Goal: Task Accomplishment & Management: Use online tool/utility

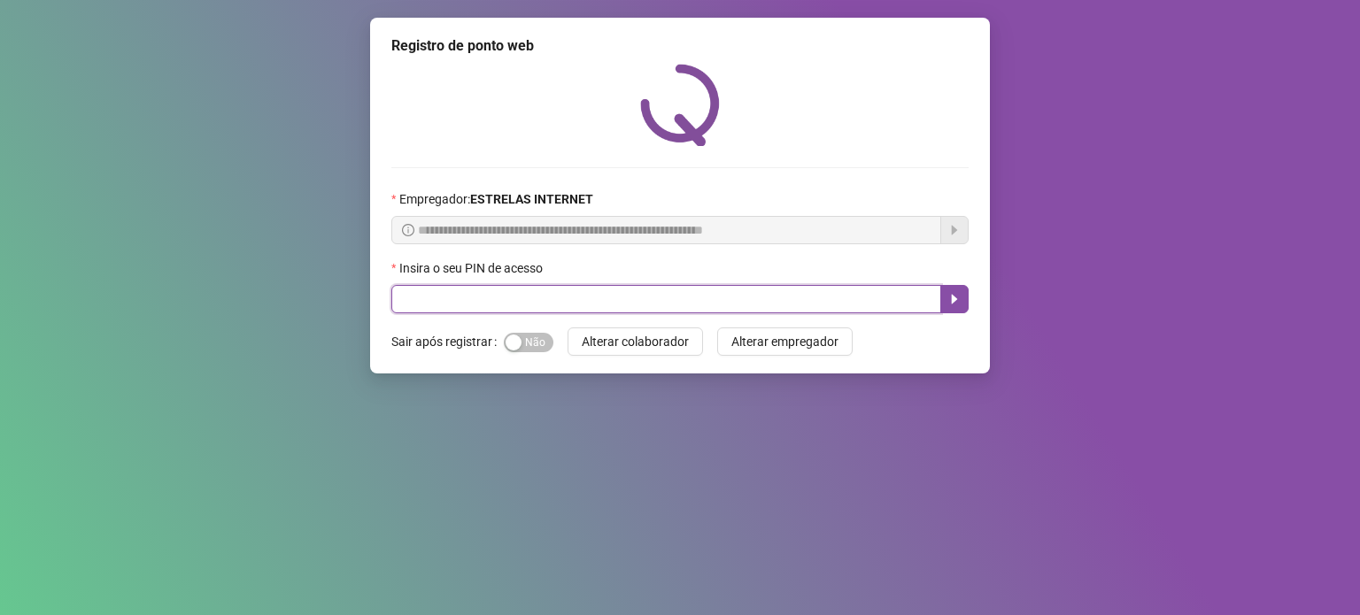
click at [684, 294] on input "text" at bounding box center [666, 299] width 550 height 28
type input "*****"
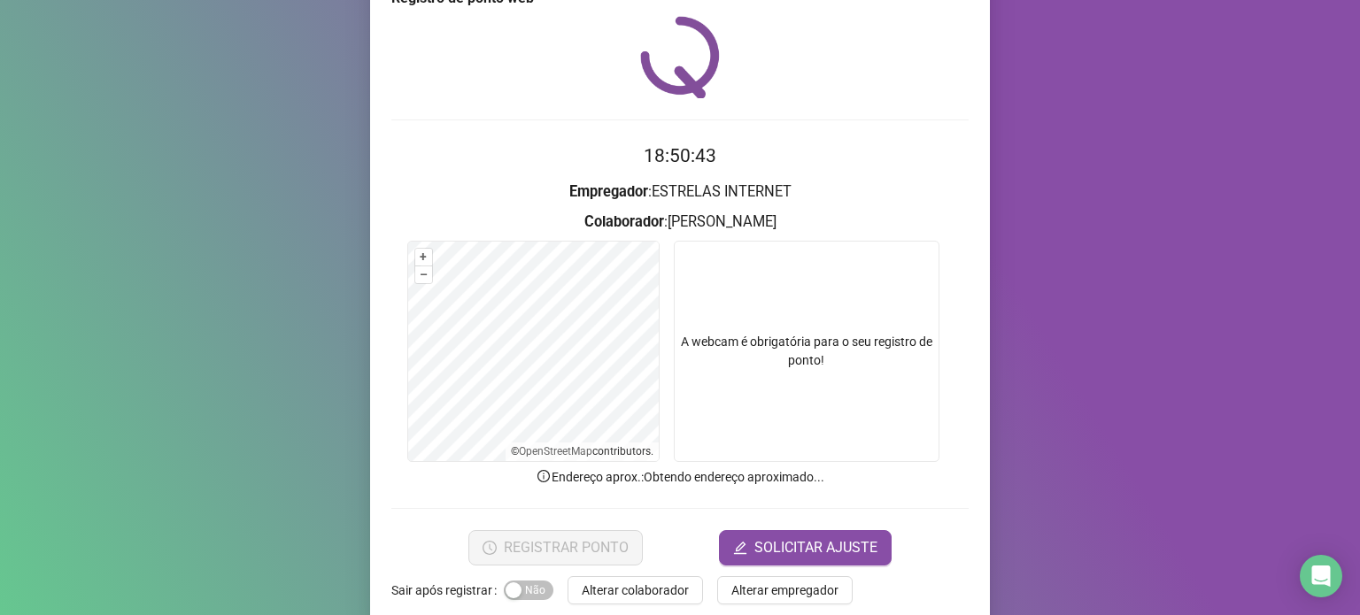
scroll to position [74, 0]
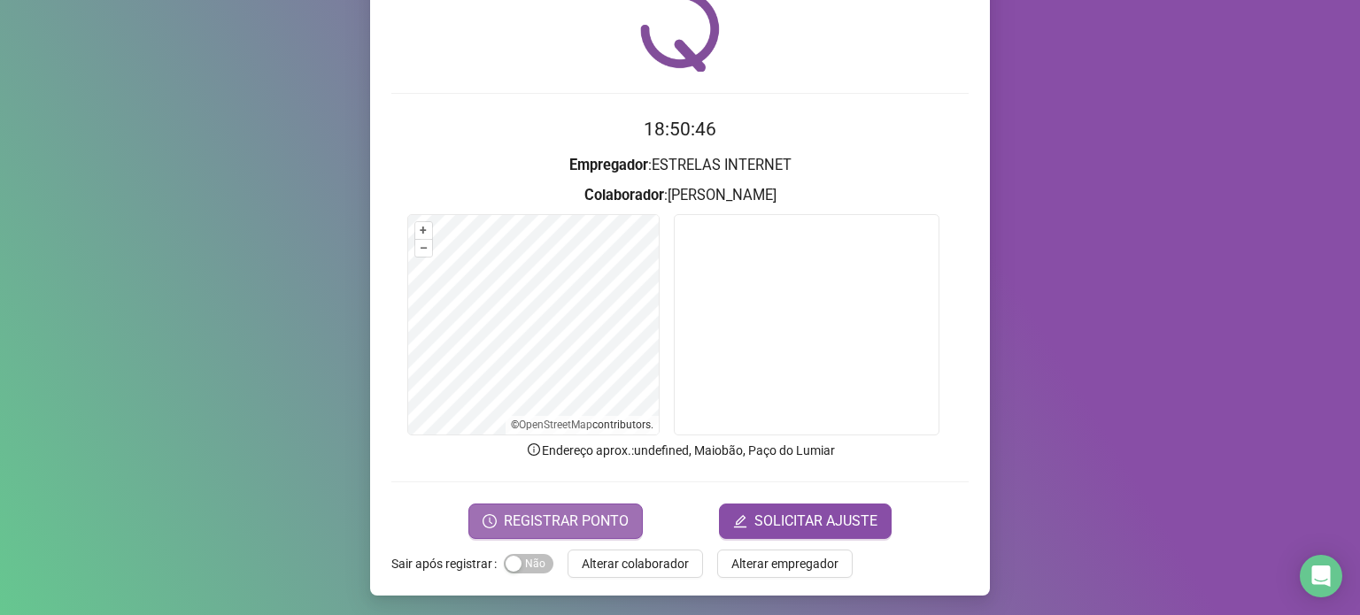
click at [531, 513] on span "REGISTRAR PONTO" at bounding box center [566, 521] width 125 height 21
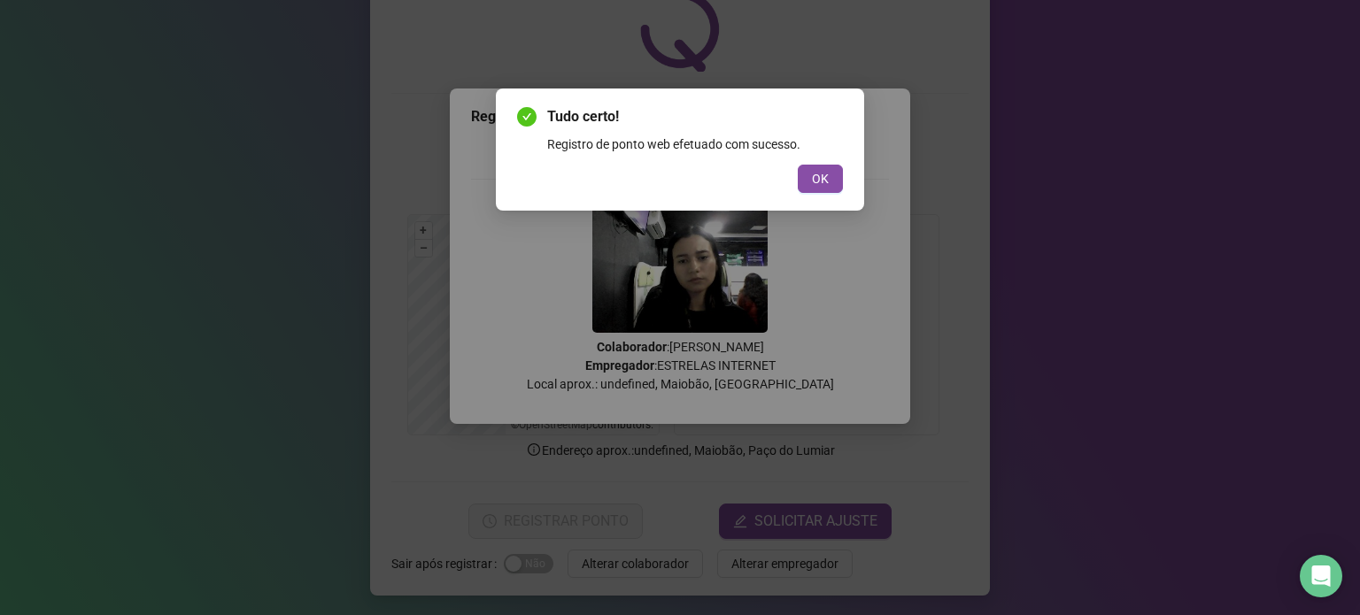
click at [813, 175] on span "OK" at bounding box center [820, 178] width 17 height 19
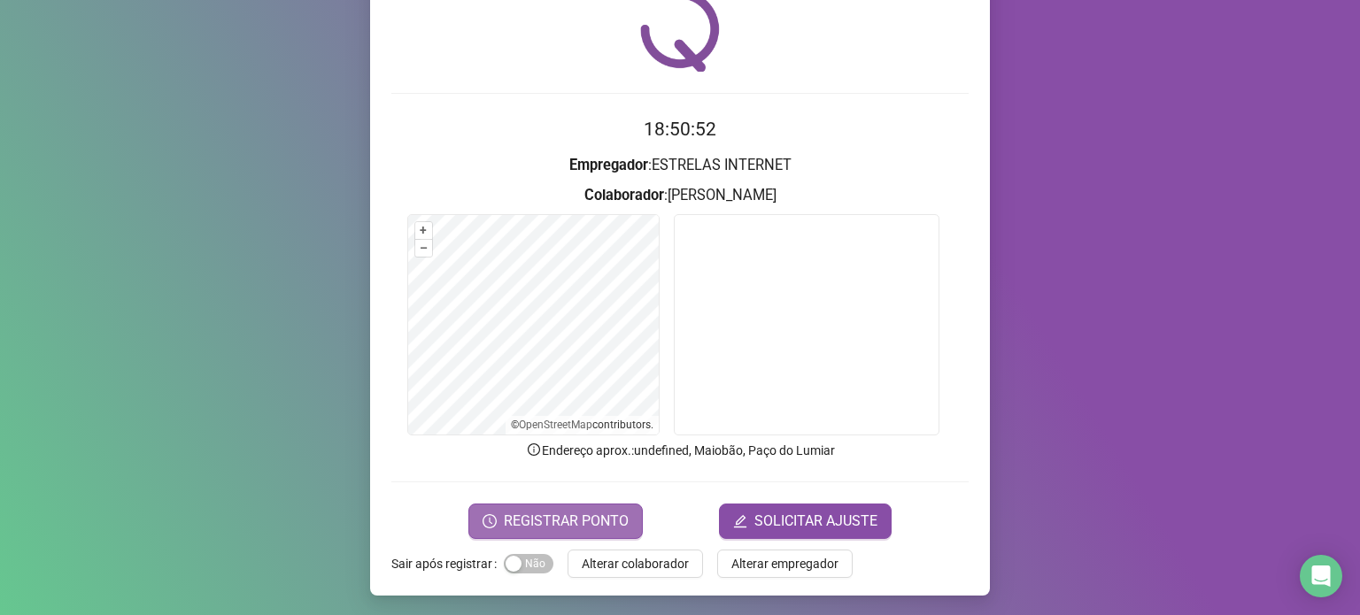
click at [566, 534] on button "REGISTRAR PONTO" at bounding box center [555, 521] width 174 height 35
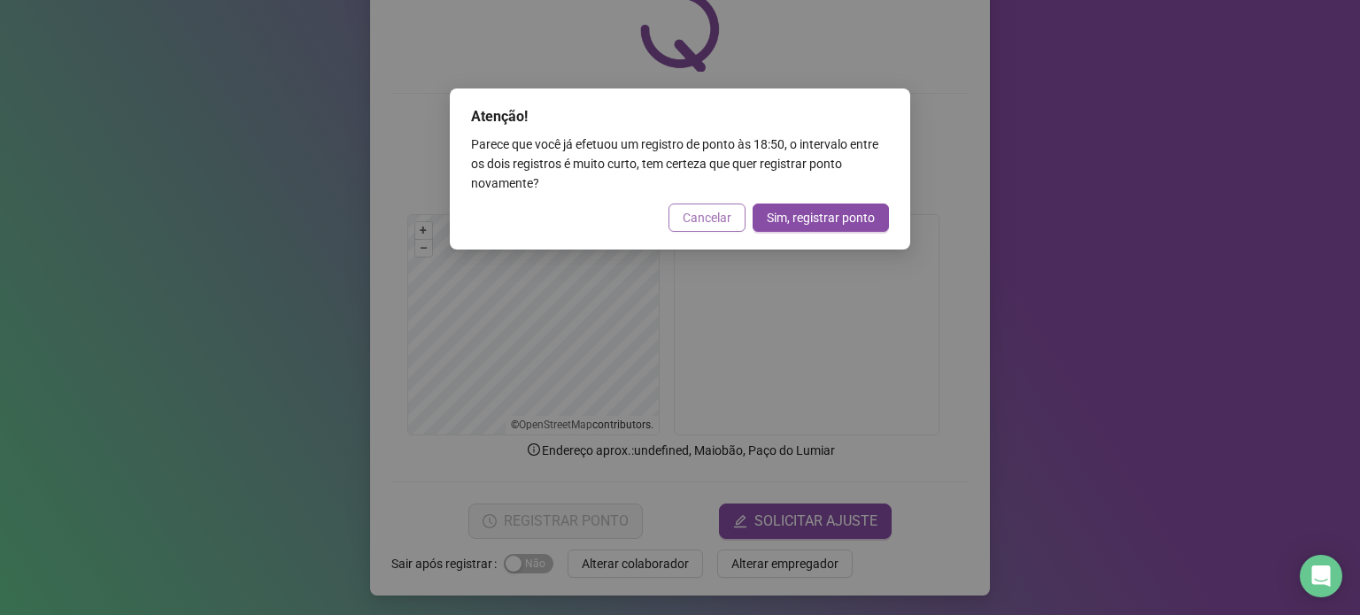
click at [705, 222] on span "Cancelar" at bounding box center [706, 217] width 49 height 19
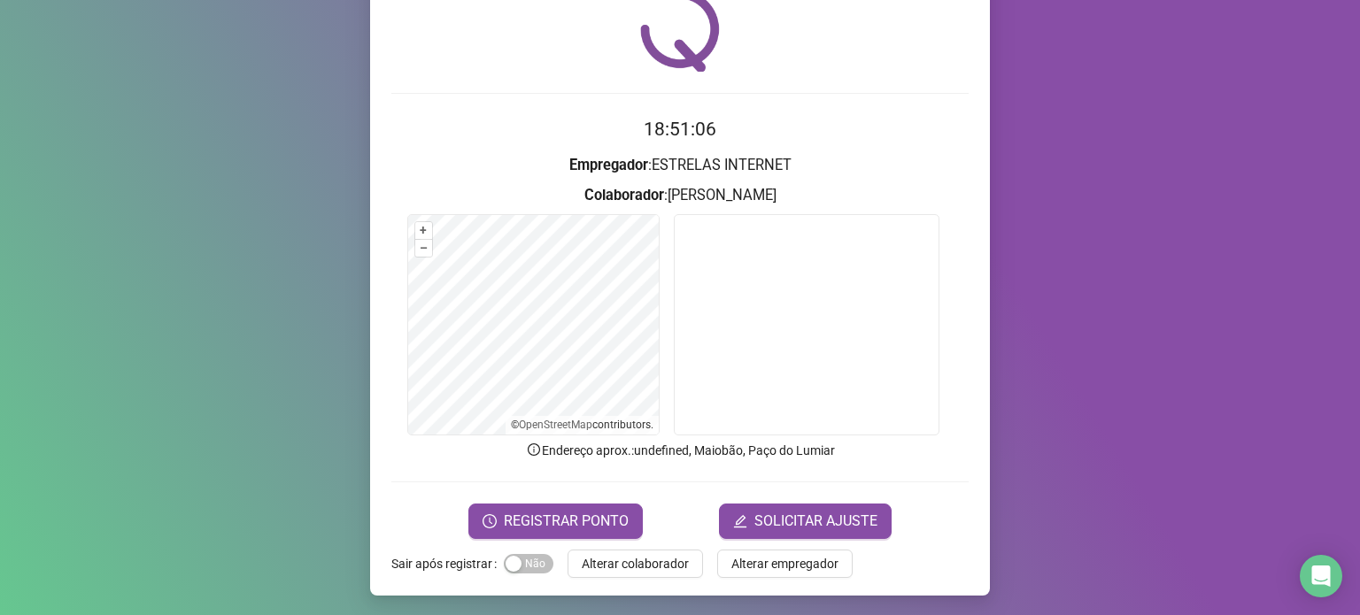
click at [28, 203] on div "Registro de ponto web 18:51:06 Empregador : ESTRELAS INTERNET Colaborador : [PE…" at bounding box center [680, 307] width 1360 height 615
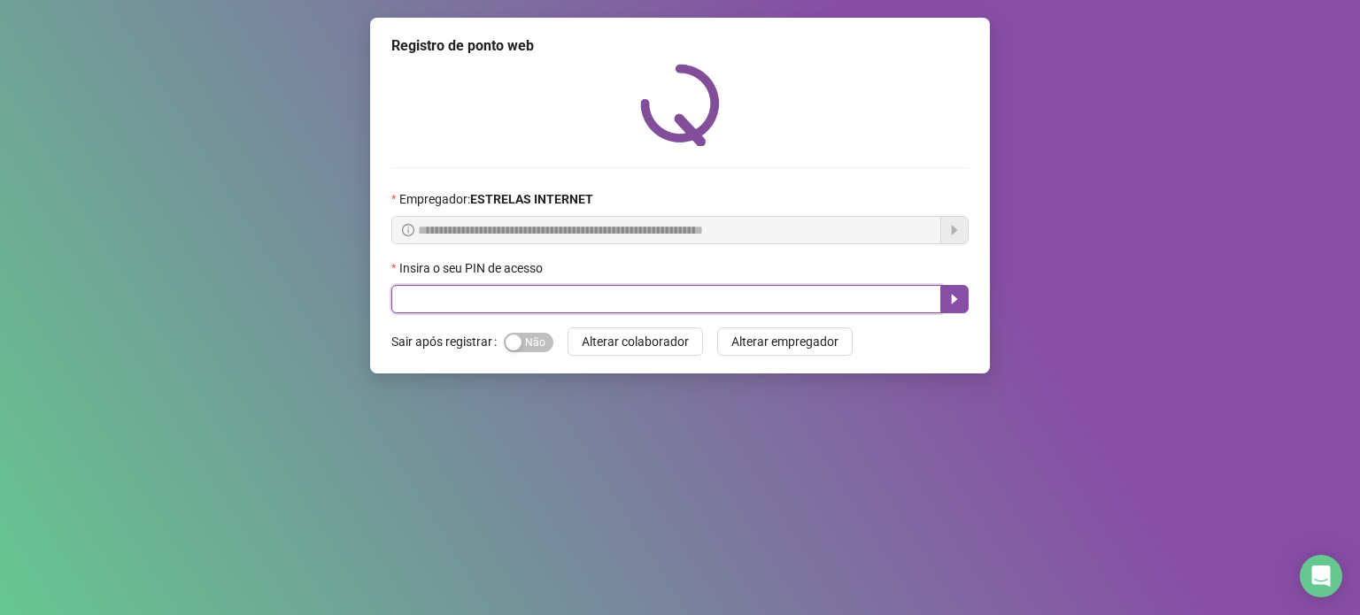
click at [605, 311] on input "text" at bounding box center [666, 299] width 550 height 28
type input "*****"
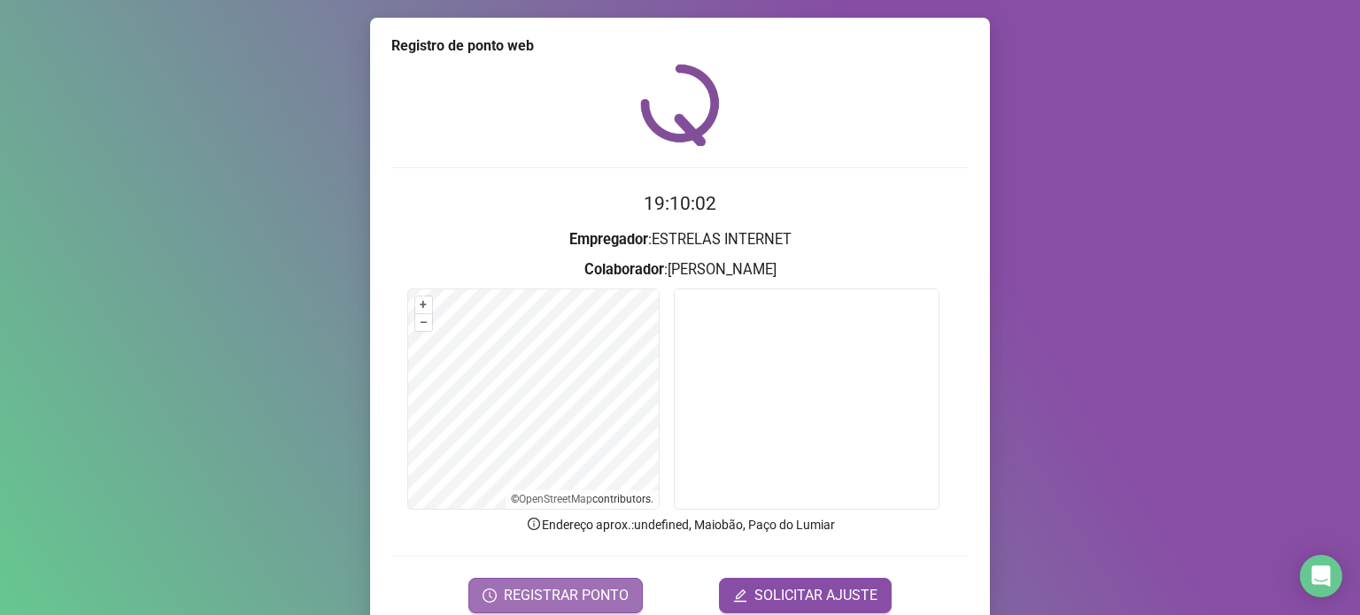
click at [552, 597] on span "REGISTRAR PONTO" at bounding box center [566, 595] width 125 height 21
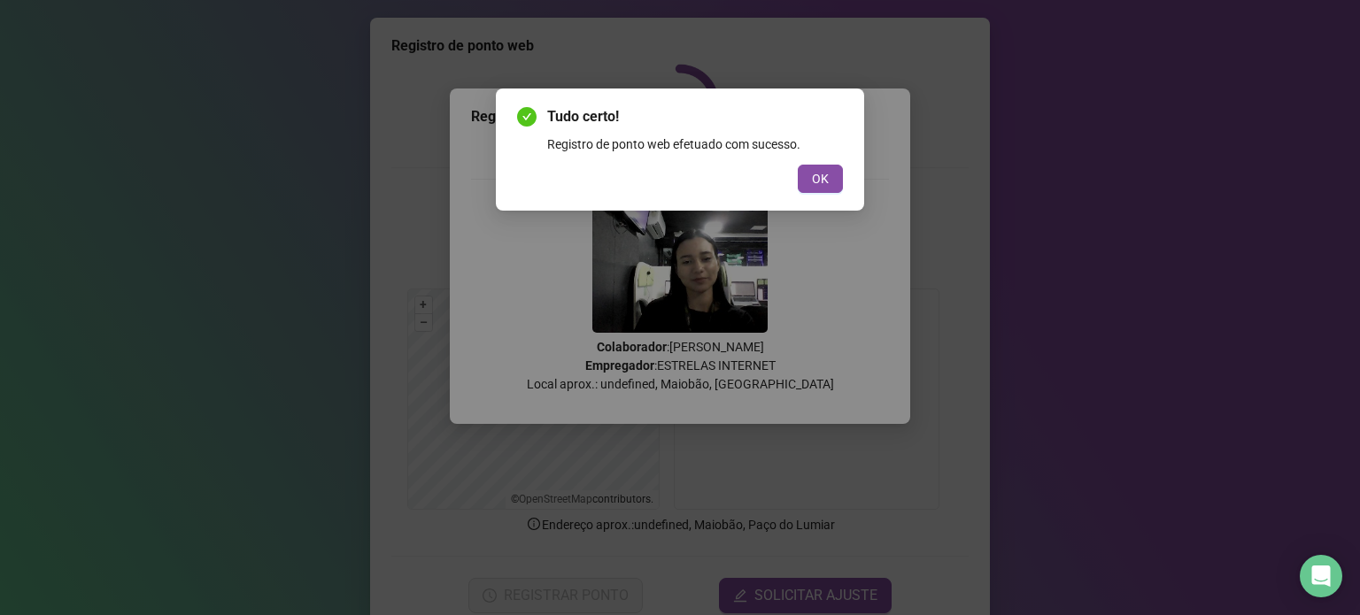
click at [825, 183] on span "OK" at bounding box center [820, 178] width 17 height 19
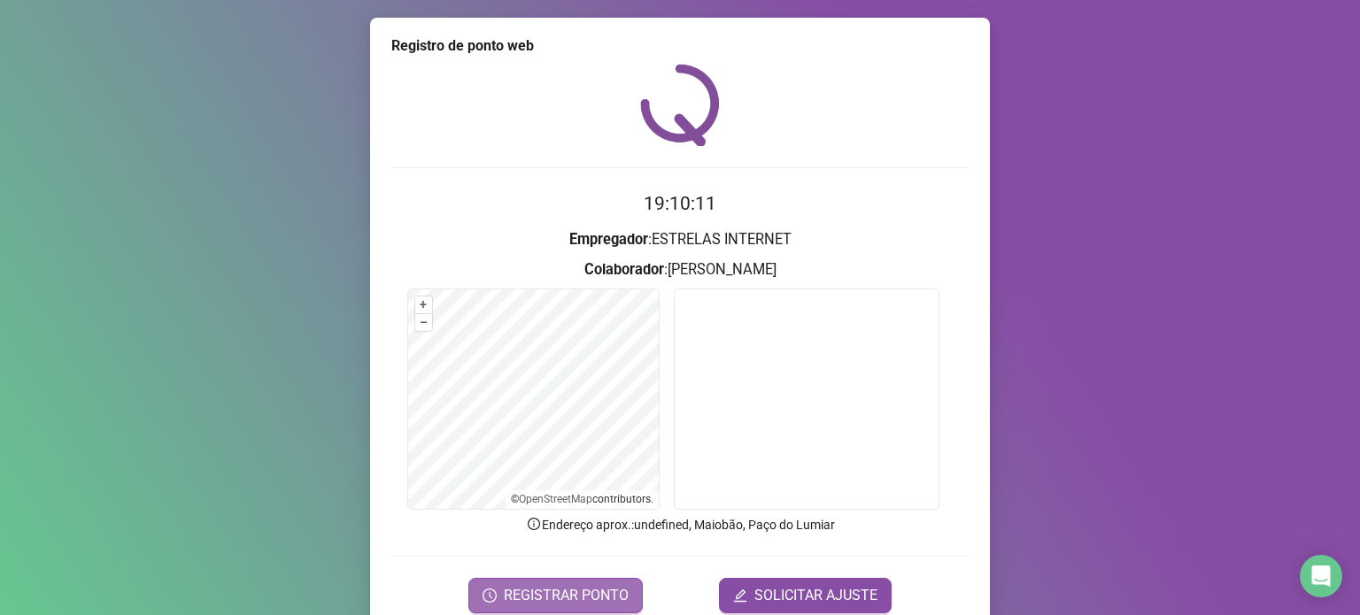
click at [556, 585] on span "REGISTRAR PONTO" at bounding box center [566, 595] width 125 height 21
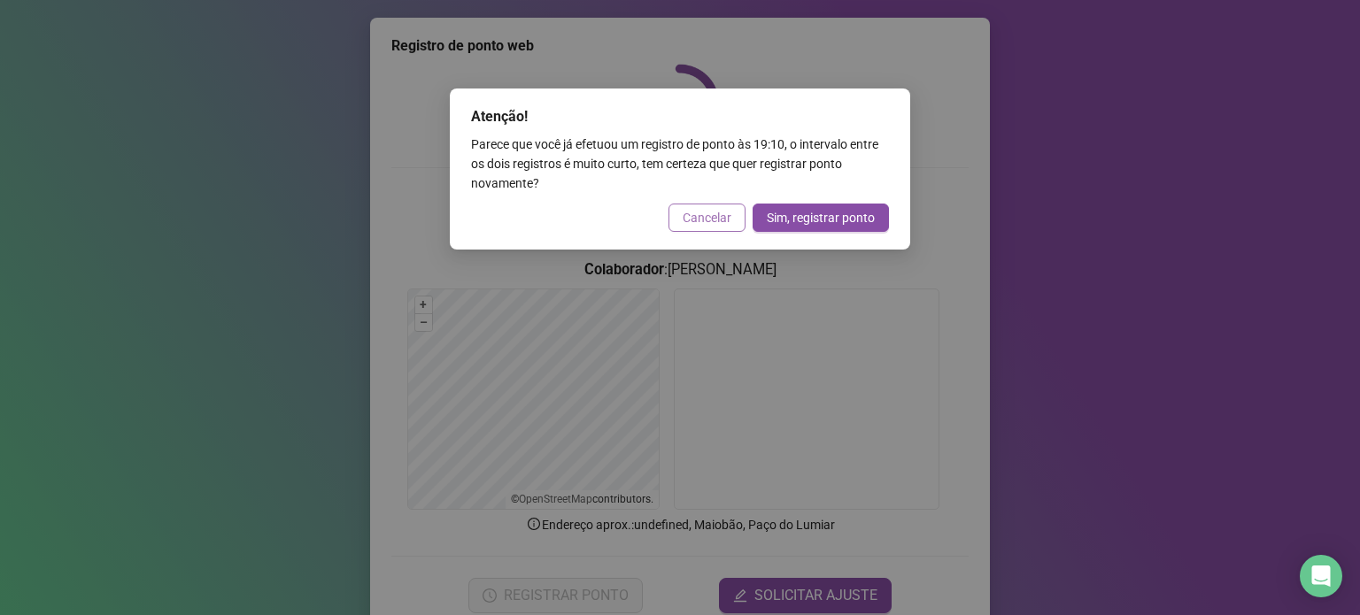
click at [708, 223] on span "Cancelar" at bounding box center [706, 217] width 49 height 19
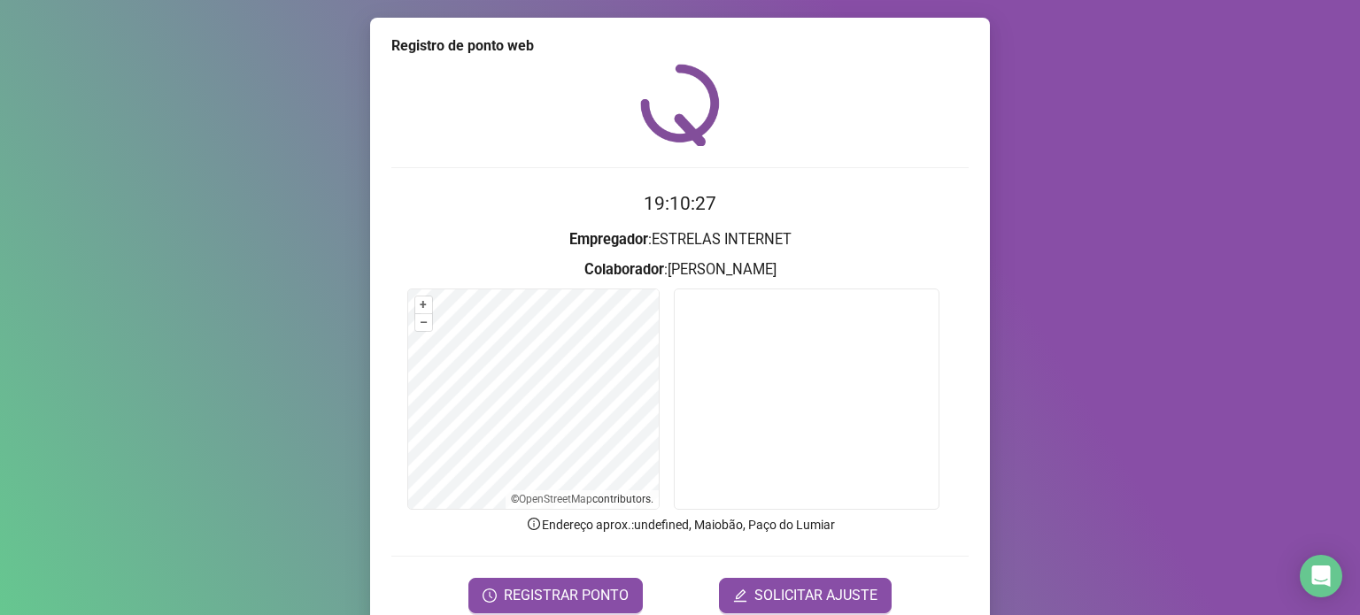
drag, startPoint x: 66, startPoint y: 200, endPoint x: 86, endPoint y: 152, distance: 51.6
click at [66, 200] on div "Registro de ponto web 19:10:27 Empregador : ESTRELAS INTERNET Colaborador : MYR…" at bounding box center [680, 307] width 1360 height 615
